Goal: Task Accomplishment & Management: Manage account settings

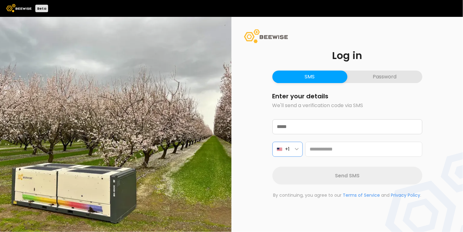
click at [294, 153] on button "+1" at bounding box center [288, 149] width 30 height 15
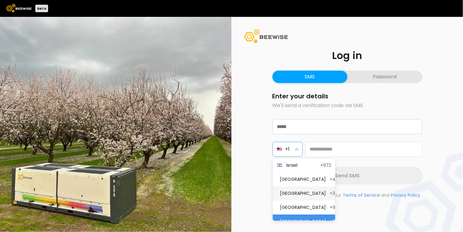
click at [303, 192] on span "[GEOGRAPHIC_DATA]" at bounding box center [303, 193] width 46 height 7
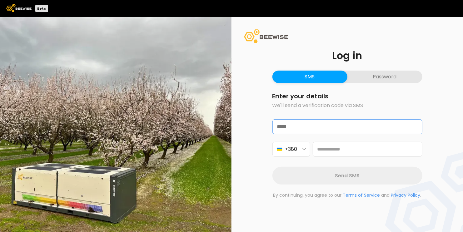
click at [324, 124] on input "text" at bounding box center [347, 127] width 149 height 14
type input "**********"
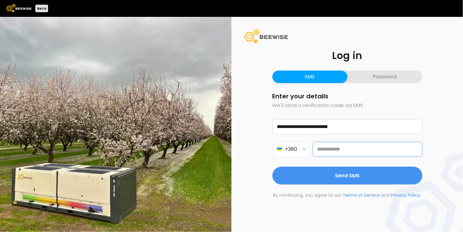
click at [335, 155] on input "tel" at bounding box center [368, 149] width 110 height 15
type input "**********"
click at [416, 152] on icon "Clear phone number" at bounding box center [415, 149] width 5 height 5
click at [357, 146] on input "tel" at bounding box center [368, 149] width 110 height 15
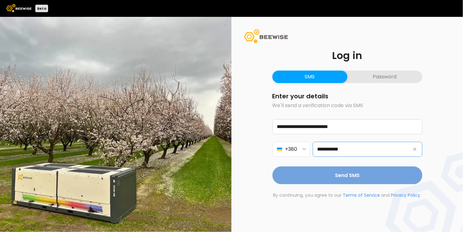
type input "**********"
click at [344, 179] on span "Send SMS" at bounding box center [347, 176] width 25 height 8
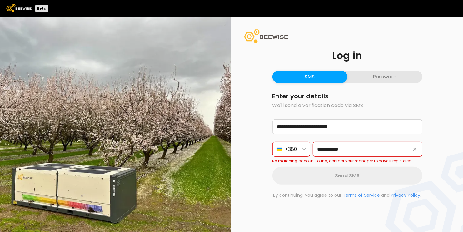
click at [410, 77] on button "Password" at bounding box center [385, 77] width 75 height 13
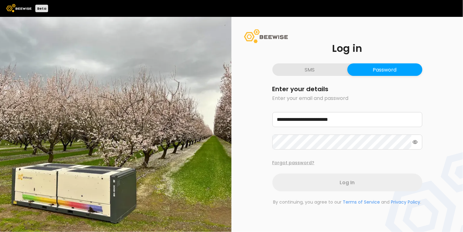
click at [303, 164] on button "Forgot password?" at bounding box center [294, 163] width 42 height 7
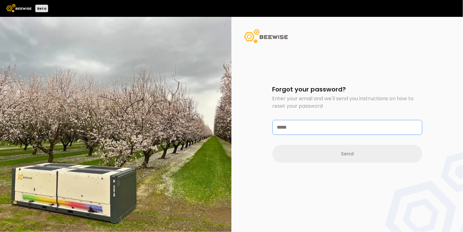
click at [297, 129] on input "text" at bounding box center [347, 127] width 149 height 14
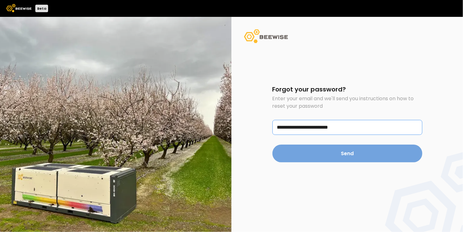
type input "**********"
click at [352, 154] on span "Send" at bounding box center [347, 154] width 13 height 8
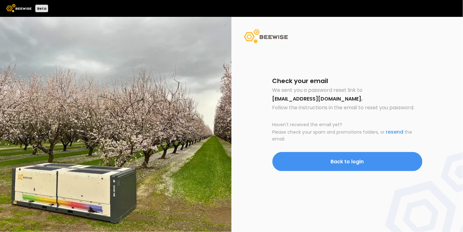
click at [369, 168] on button "Back to login" at bounding box center [348, 161] width 150 height 19
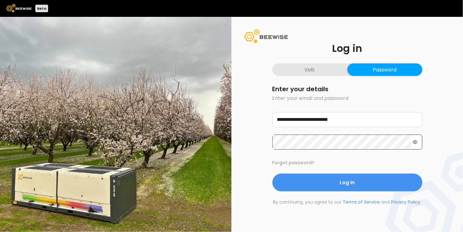
click at [415, 141] on icon at bounding box center [415, 142] width 5 height 4
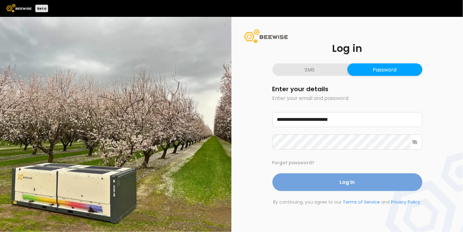
click at [344, 184] on span "Log In" at bounding box center [347, 183] width 15 height 8
click at [369, 189] on button "Log In" at bounding box center [348, 183] width 150 height 18
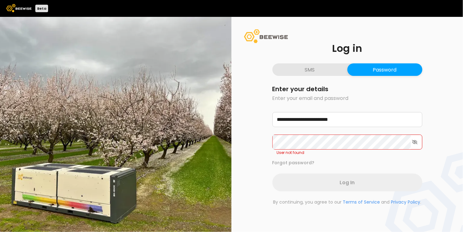
click at [356, 164] on div "Forgot password?" at bounding box center [348, 163] width 150 height 7
click at [311, 72] on button "SMS" at bounding box center [310, 69] width 75 height 13
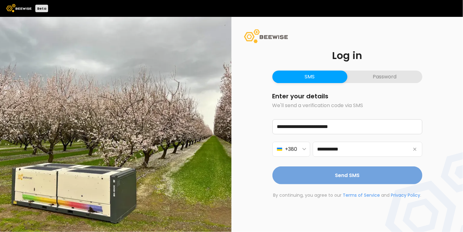
click at [346, 176] on span "Send SMS" at bounding box center [347, 176] width 25 height 8
